Goal: Task Accomplishment & Management: Manage account settings

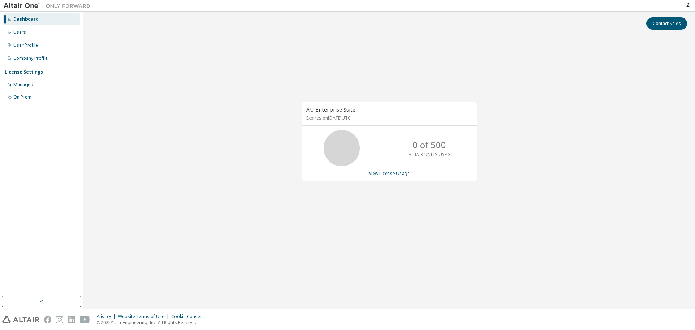
click at [218, 116] on div "AU Enterprise Suite Expires on August 1, 2026 UTC 0 of 500 ALTAIR UNITS USED Vi…" at bounding box center [389, 145] width 604 height 214
click at [47, 32] on div "Users" at bounding box center [41, 32] width 77 height 12
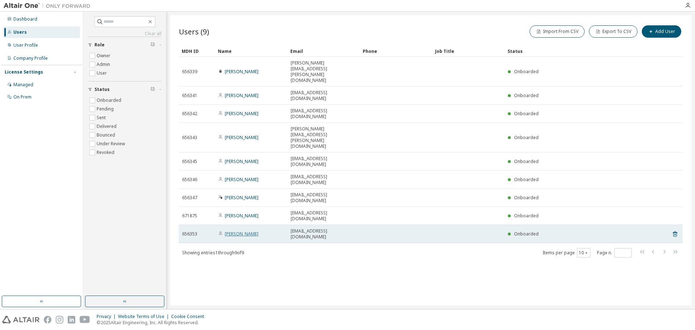
click at [237, 230] on link "Susana Martinez" at bounding box center [242, 233] width 34 height 6
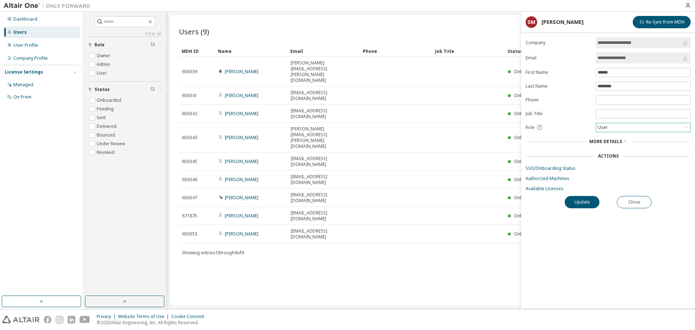
click at [642, 126] on div "User" at bounding box center [643, 127] width 94 height 9
click at [617, 137] on li "Admin" at bounding box center [642, 136] width 93 height 9
click at [572, 202] on button "Update" at bounding box center [581, 202] width 35 height 12
click at [103, 63] on label "Admin" at bounding box center [104, 64] width 15 height 9
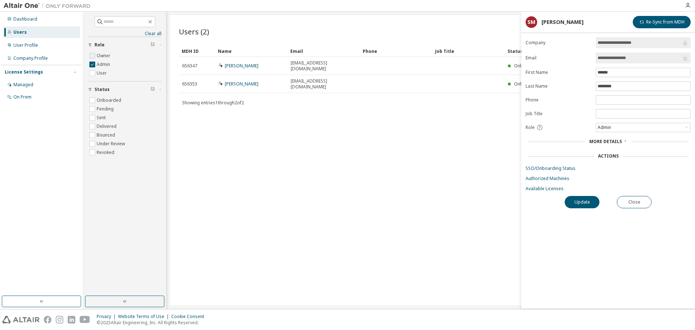
click at [105, 56] on label "Owner" at bounding box center [104, 55] width 15 height 9
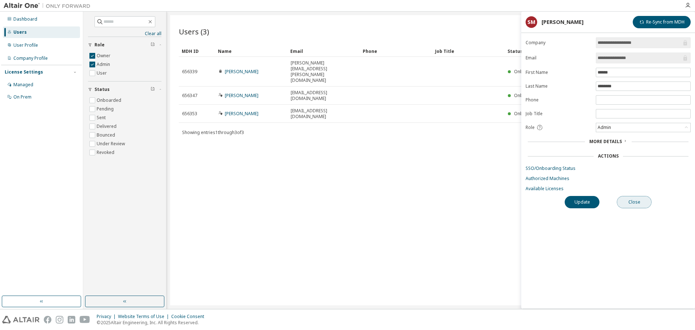
click at [639, 199] on button "Close" at bounding box center [634, 202] width 35 height 12
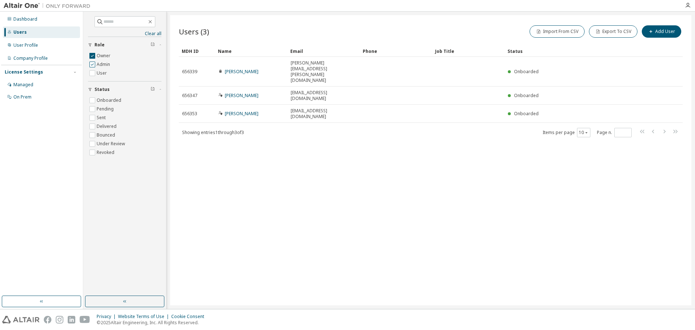
click at [106, 65] on label "Admin" at bounding box center [104, 64] width 15 height 9
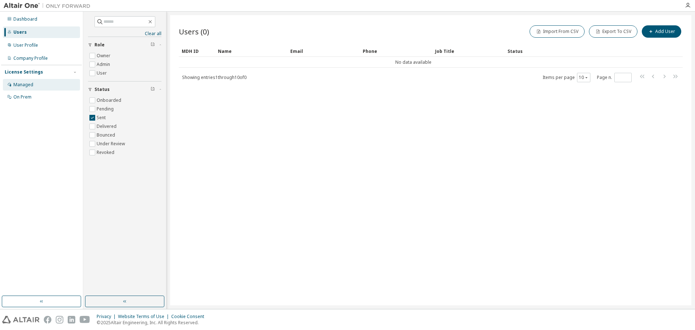
click at [25, 82] on div "Managed" at bounding box center [23, 85] width 20 height 6
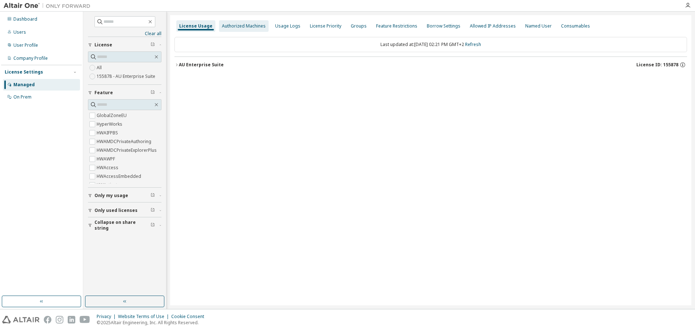
click at [235, 25] on div "Authorized Machines" at bounding box center [244, 26] width 44 height 6
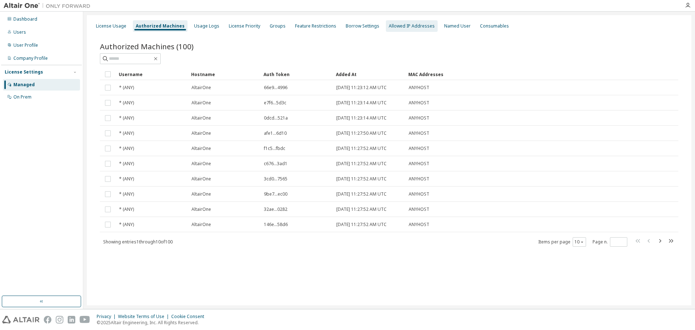
click at [403, 23] on div "Allowed IP Addresses" at bounding box center [412, 26] width 46 height 6
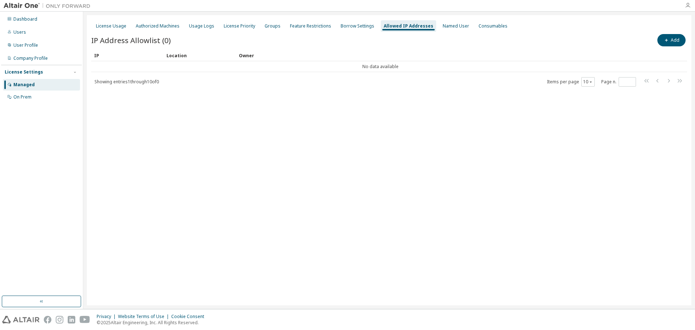
click at [688, 5] on icon "button" at bounding box center [688, 6] width 6 height 6
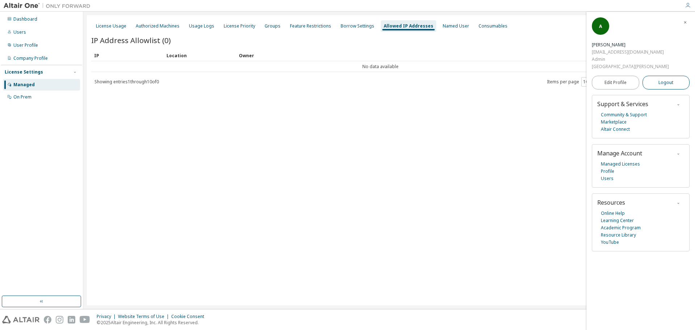
click at [668, 79] on span "Logout" at bounding box center [665, 82] width 15 height 7
